Goal: Obtain resource: Obtain resource

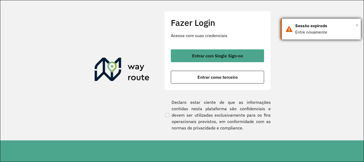
click at [357, 24] on span "×" at bounding box center [356, 25] width 3 height 8
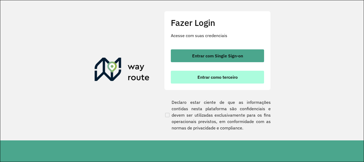
click at [214, 75] on span "Entrar como terceiro" at bounding box center [217, 77] width 40 height 4
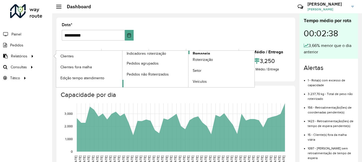
click at [221, 53] on link "Romaneio" at bounding box center [188, 69] width 132 height 36
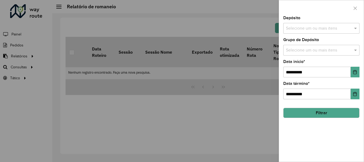
click at [334, 24] on div "Selecione um ou mais itens" at bounding box center [321, 28] width 76 height 11
click at [355, 29] on span at bounding box center [356, 28] width 7 height 6
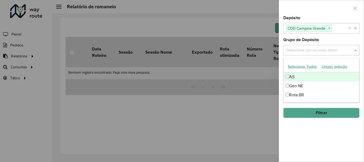
click at [308, 52] on input "text" at bounding box center [318, 50] width 68 height 6
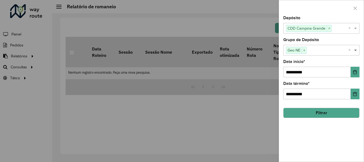
click at [355, 50] on span at bounding box center [356, 50] width 7 height 6
click at [320, 112] on button "Filtrar" at bounding box center [321, 113] width 76 height 10
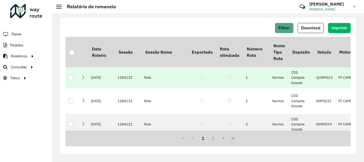
click at [72, 80] on div at bounding box center [70, 77] width 5 height 5
click at [312, 24] on button "Download" at bounding box center [310, 28] width 26 height 10
